Goal: Information Seeking & Learning: Stay updated

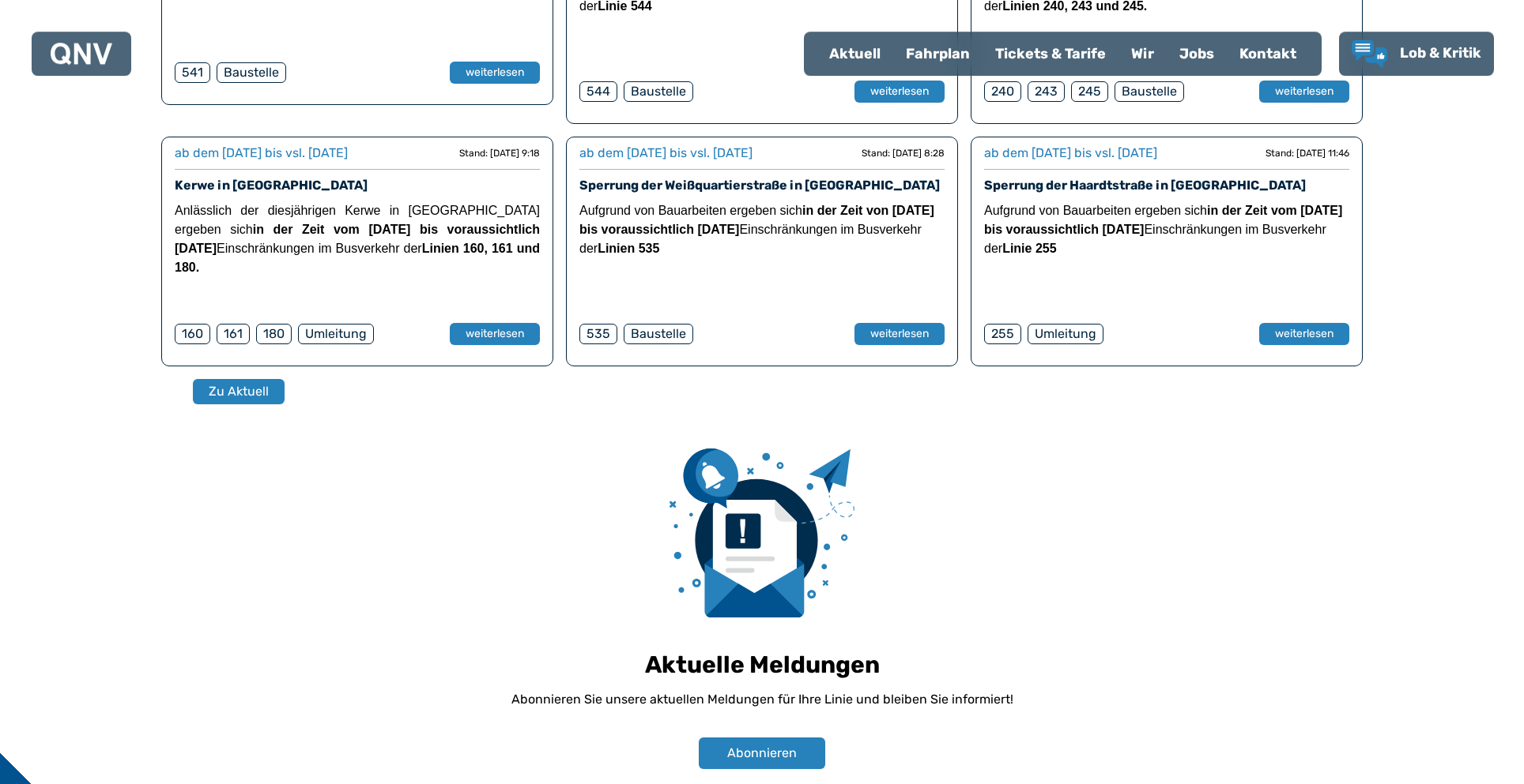
scroll to position [750, 0]
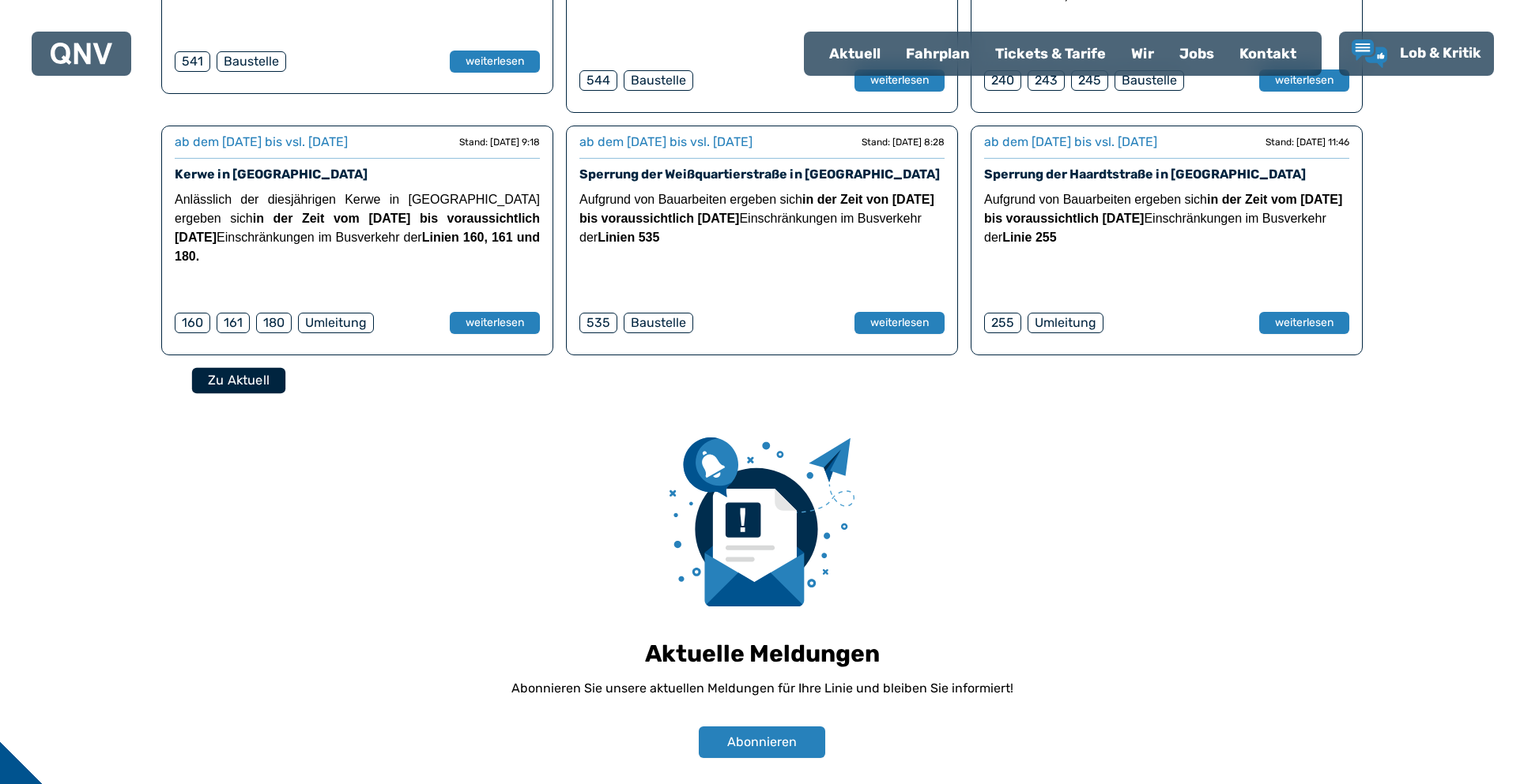
click at [241, 367] on button "Zu Aktuell" at bounding box center [239, 380] width 94 height 26
select select "*"
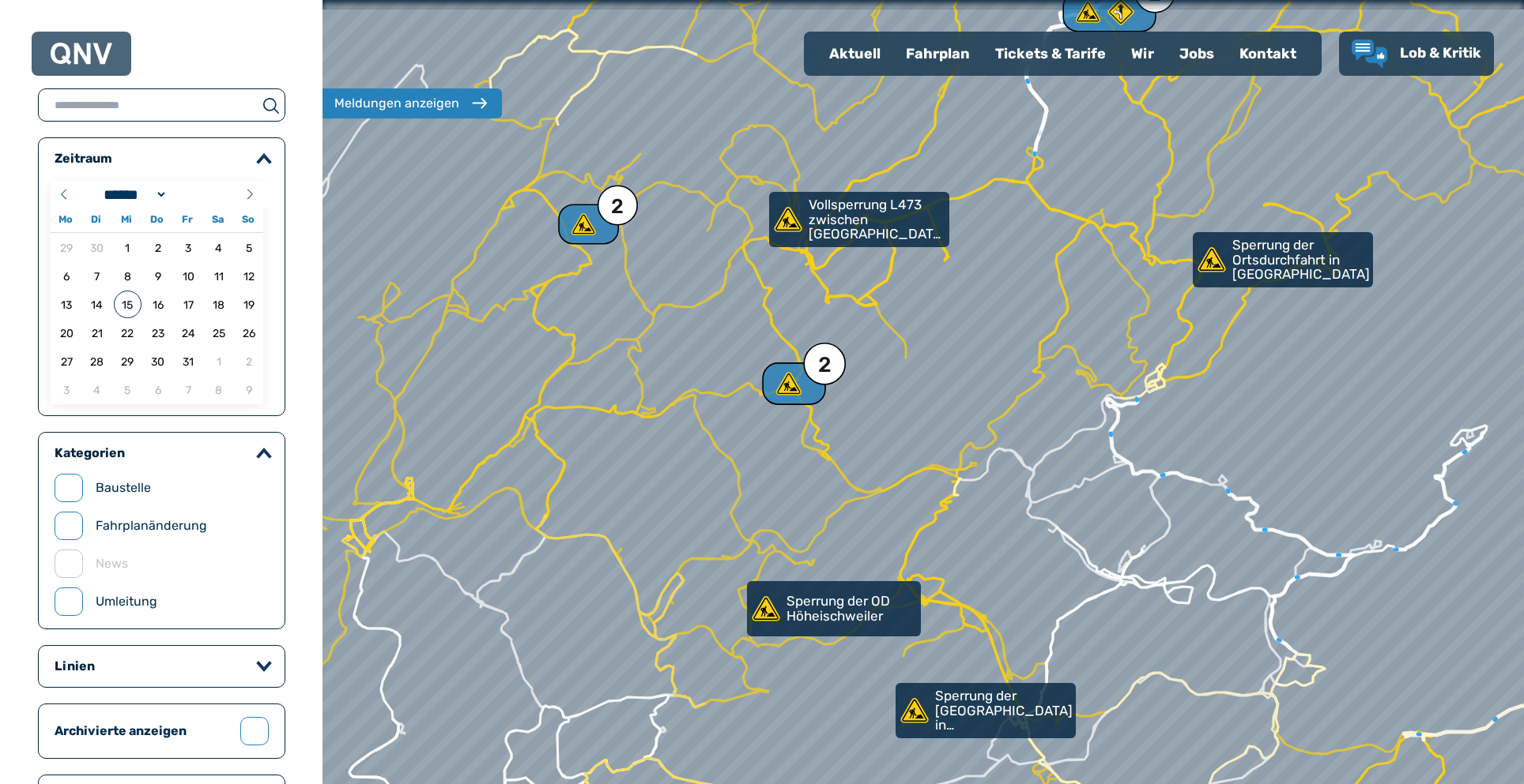
click at [792, 385] on use at bounding box center [789, 383] width 26 height 23
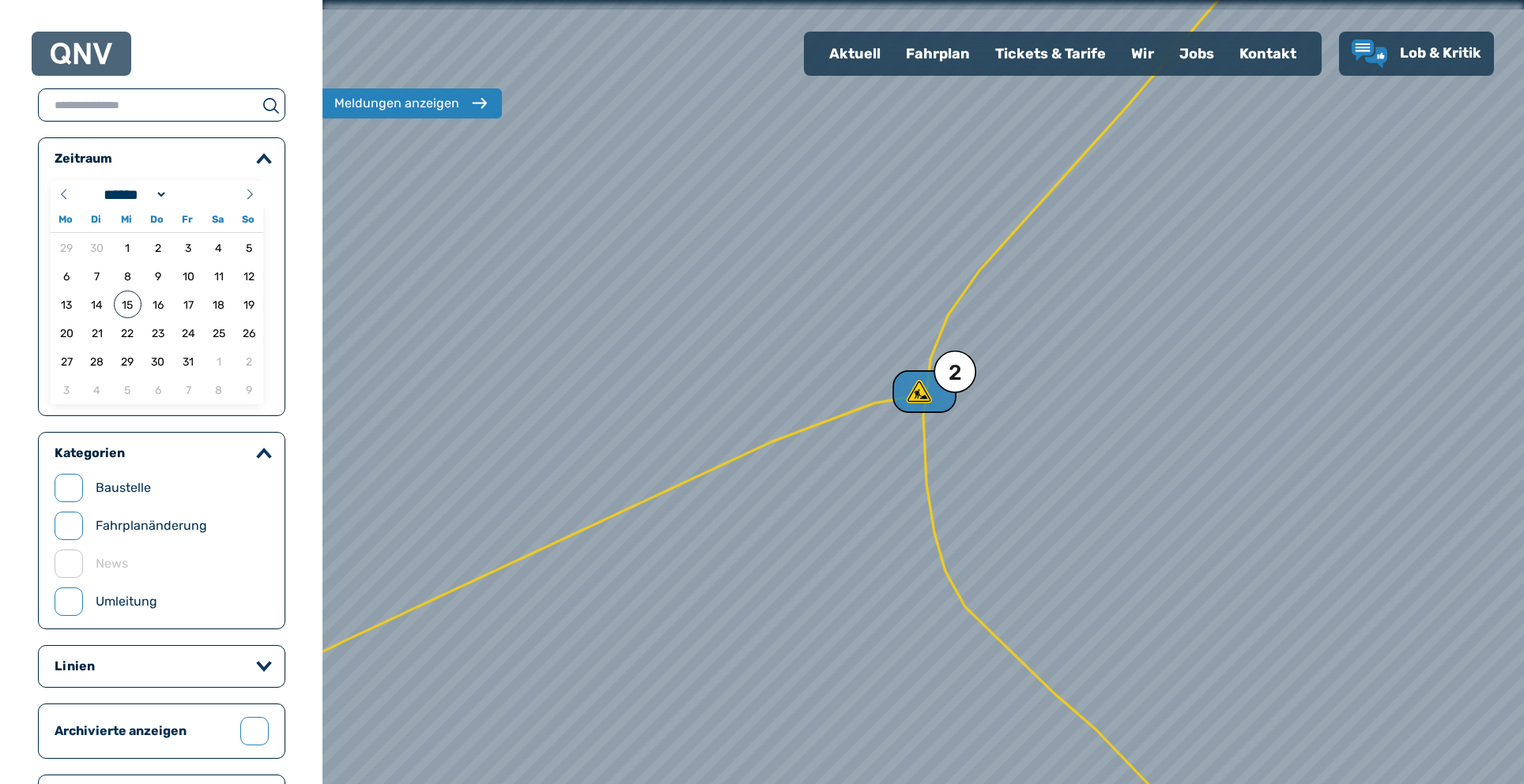
click at [953, 377] on div "2" at bounding box center [955, 372] width 13 height 21
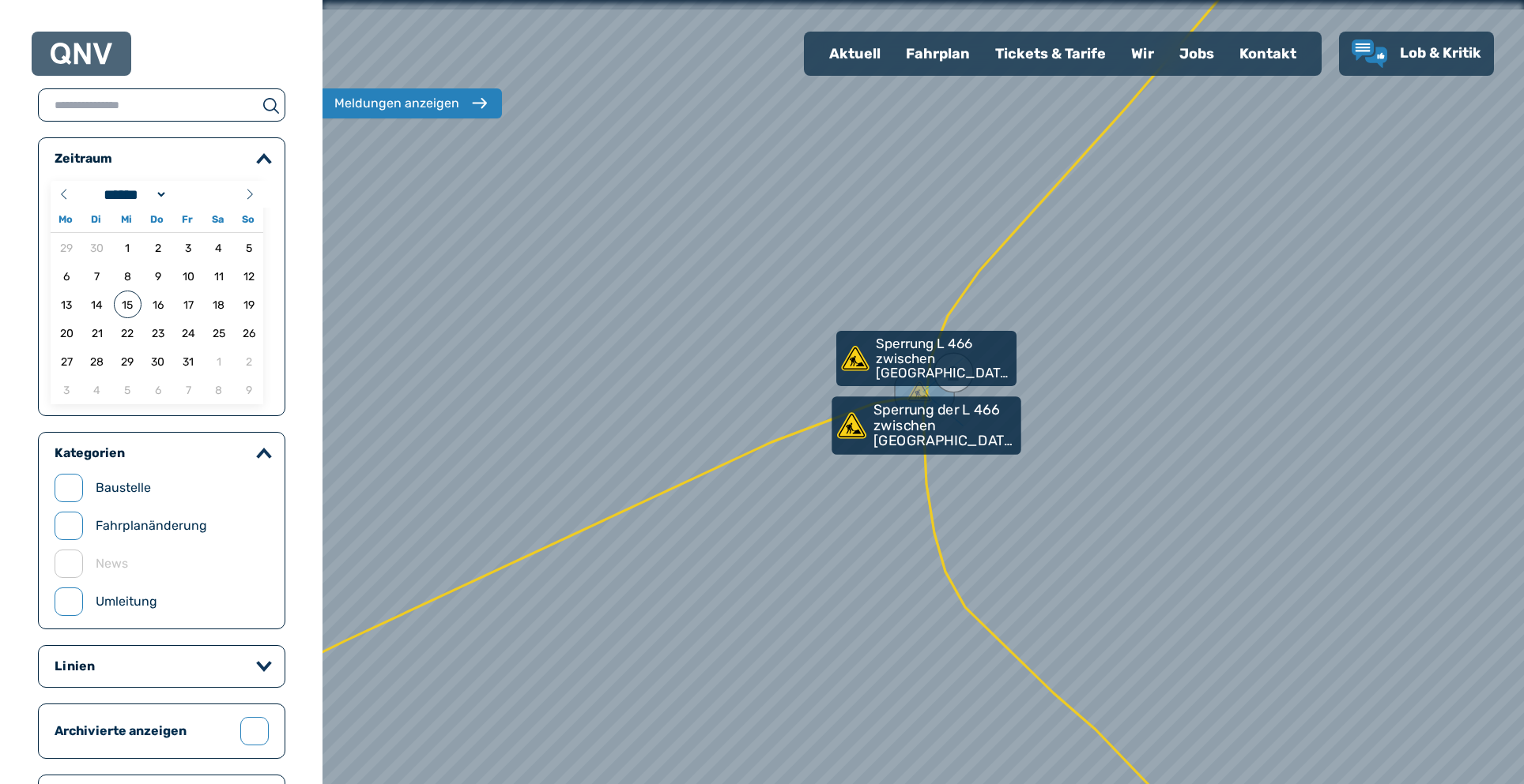
click at [932, 431] on p "Sperrung der L 466 zwischen [GEOGRAPHIC_DATA] und [GEOGRAPHIC_DATA] 2. Bauabsch…" at bounding box center [945, 426] width 144 height 47
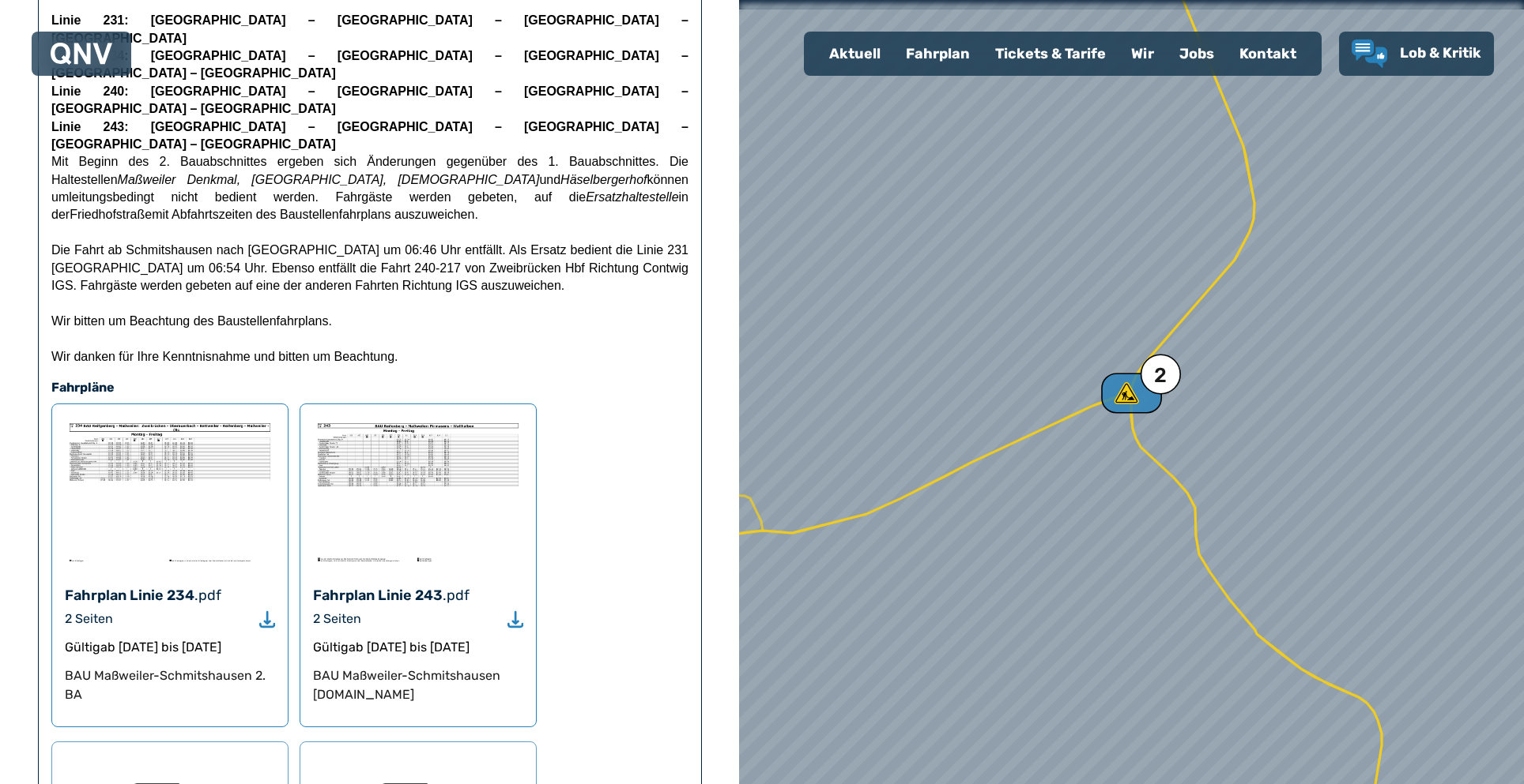
scroll to position [417, 0]
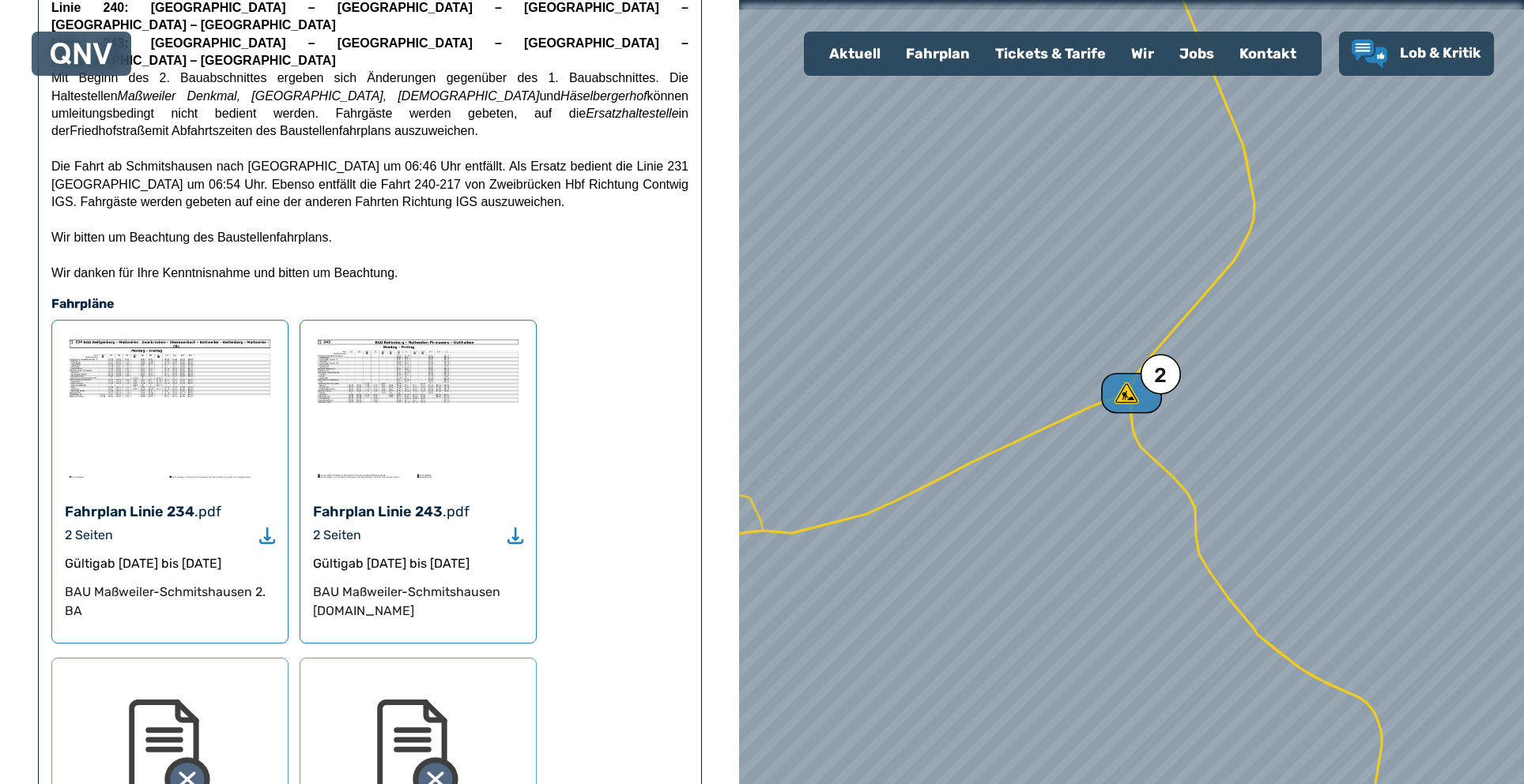
click at [515, 527] on use "Download" at bounding box center [516, 535] width 16 height 17
